Goal: Entertainment & Leisure: Consume media (video, audio)

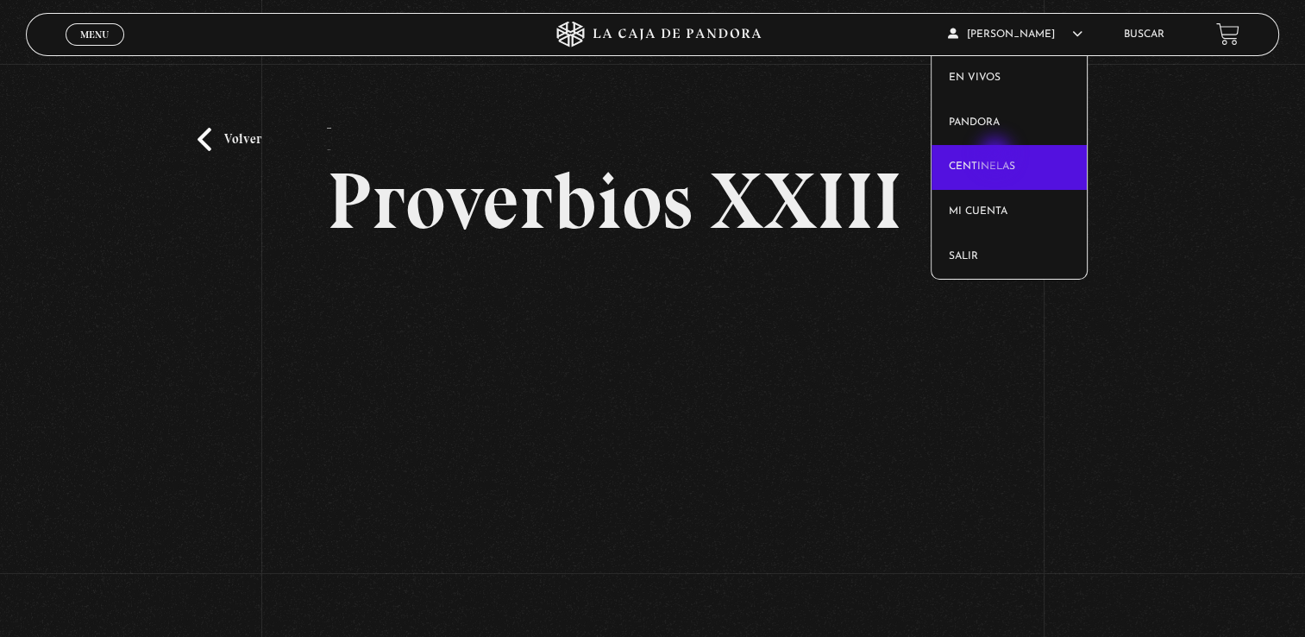
click at [997, 156] on link "Centinelas" at bounding box center [1009, 167] width 155 height 45
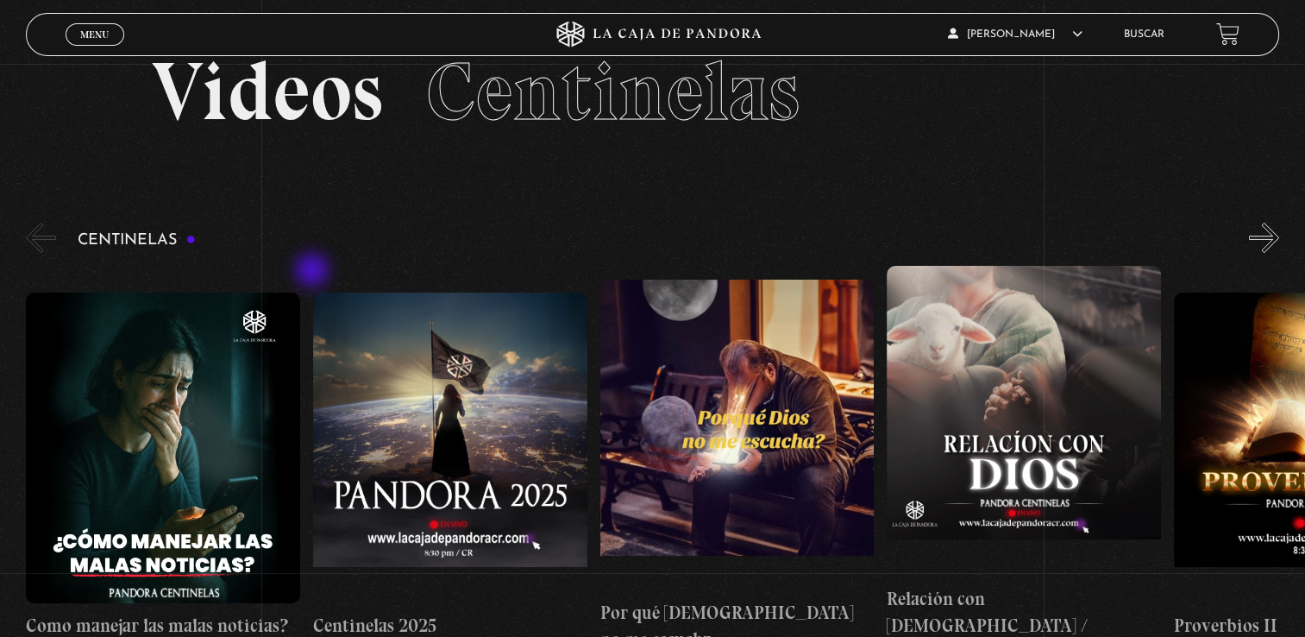
scroll to position [86, 0]
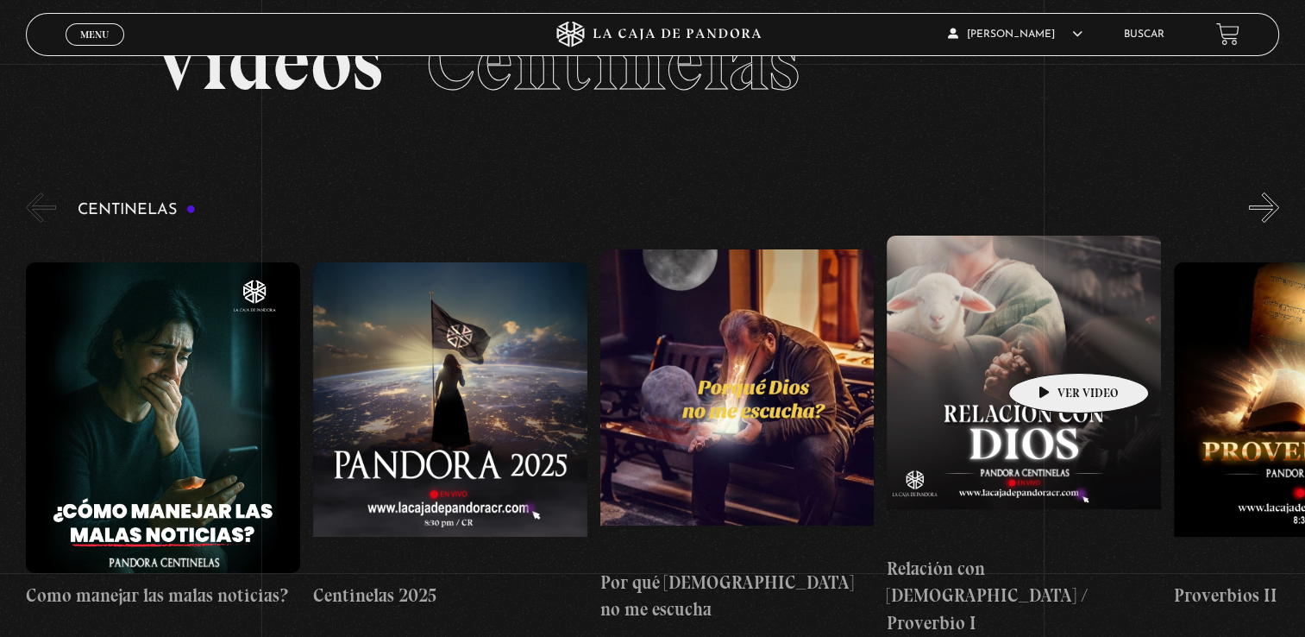
click at [1052, 347] on figure at bounding box center [1024, 391] width 274 height 311
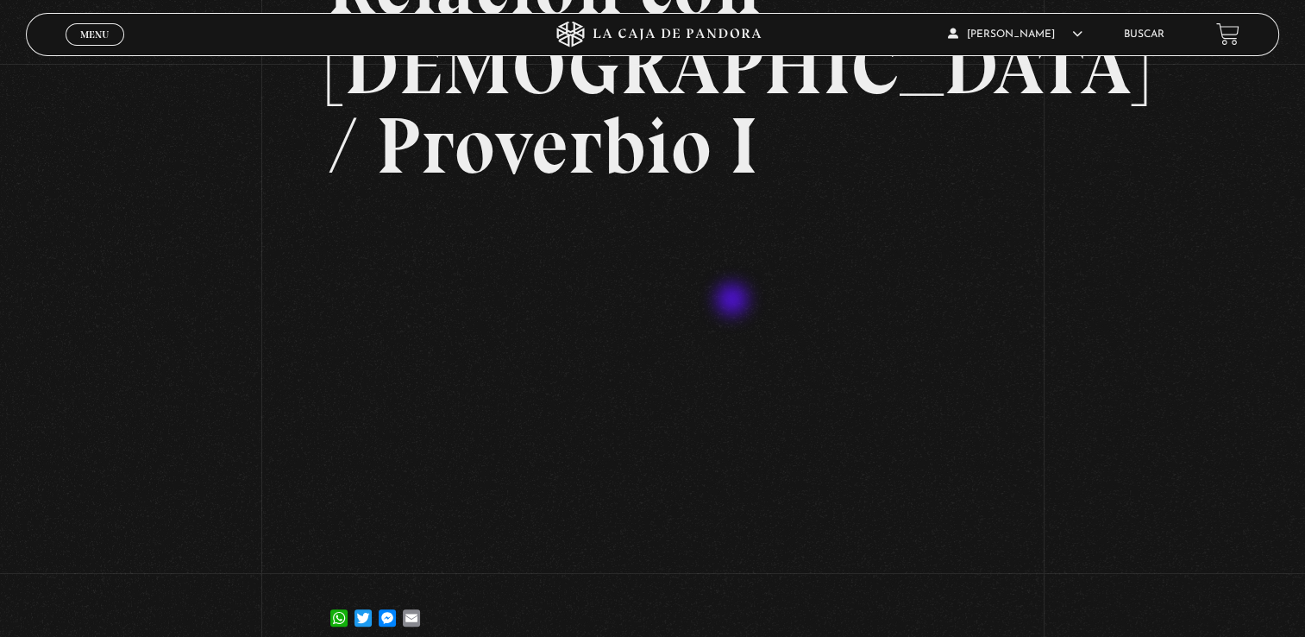
scroll to position [259, 0]
